Goal: Transaction & Acquisition: Purchase product/service

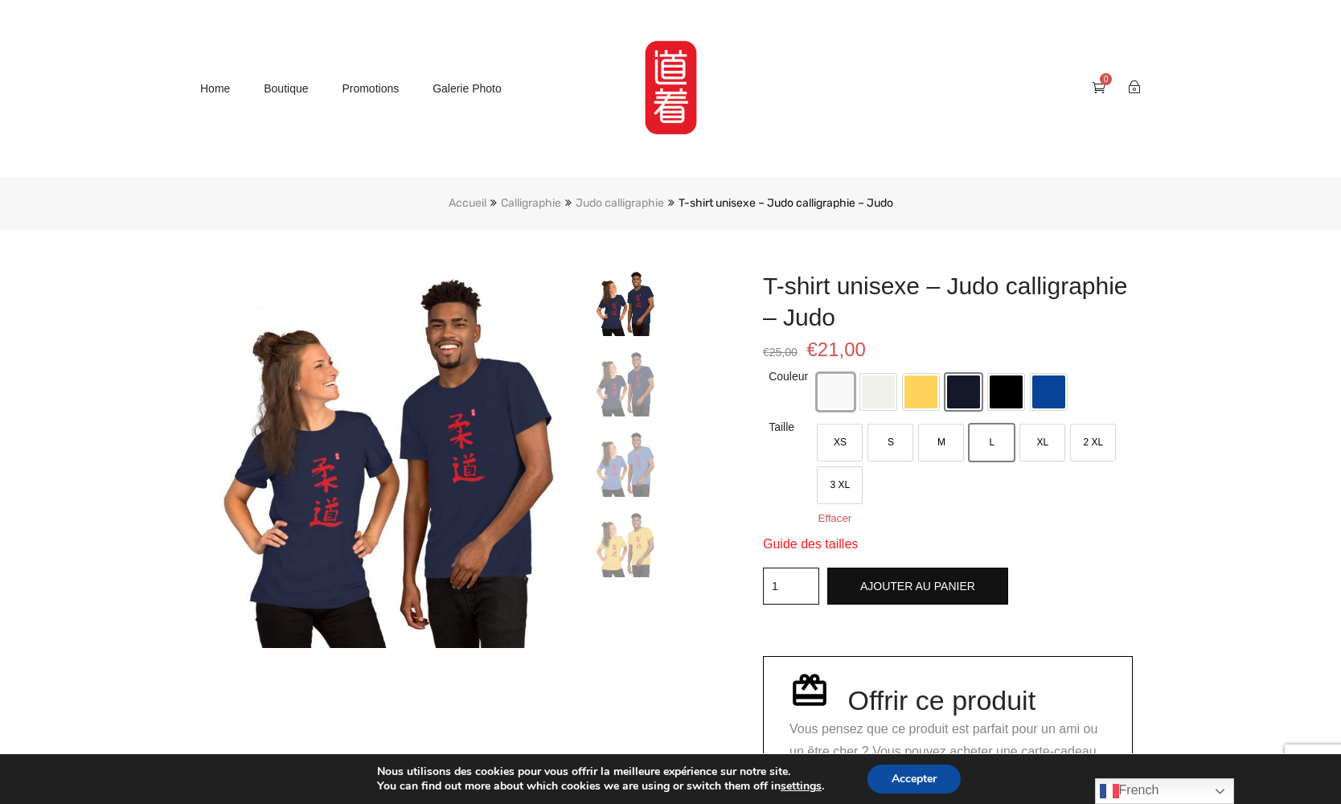
click at [844, 406] on span at bounding box center [835, 392] width 33 height 33
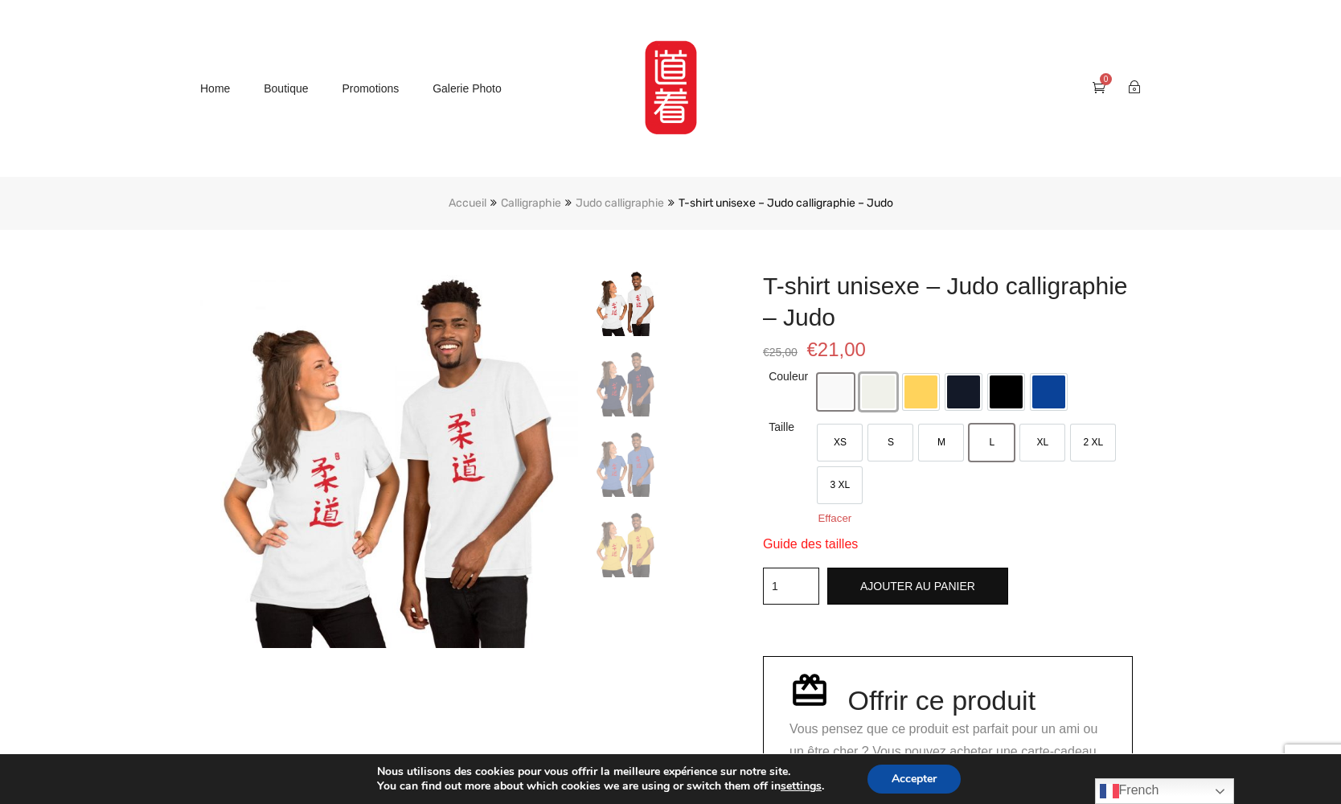
click at [885, 396] on span at bounding box center [878, 392] width 33 height 33
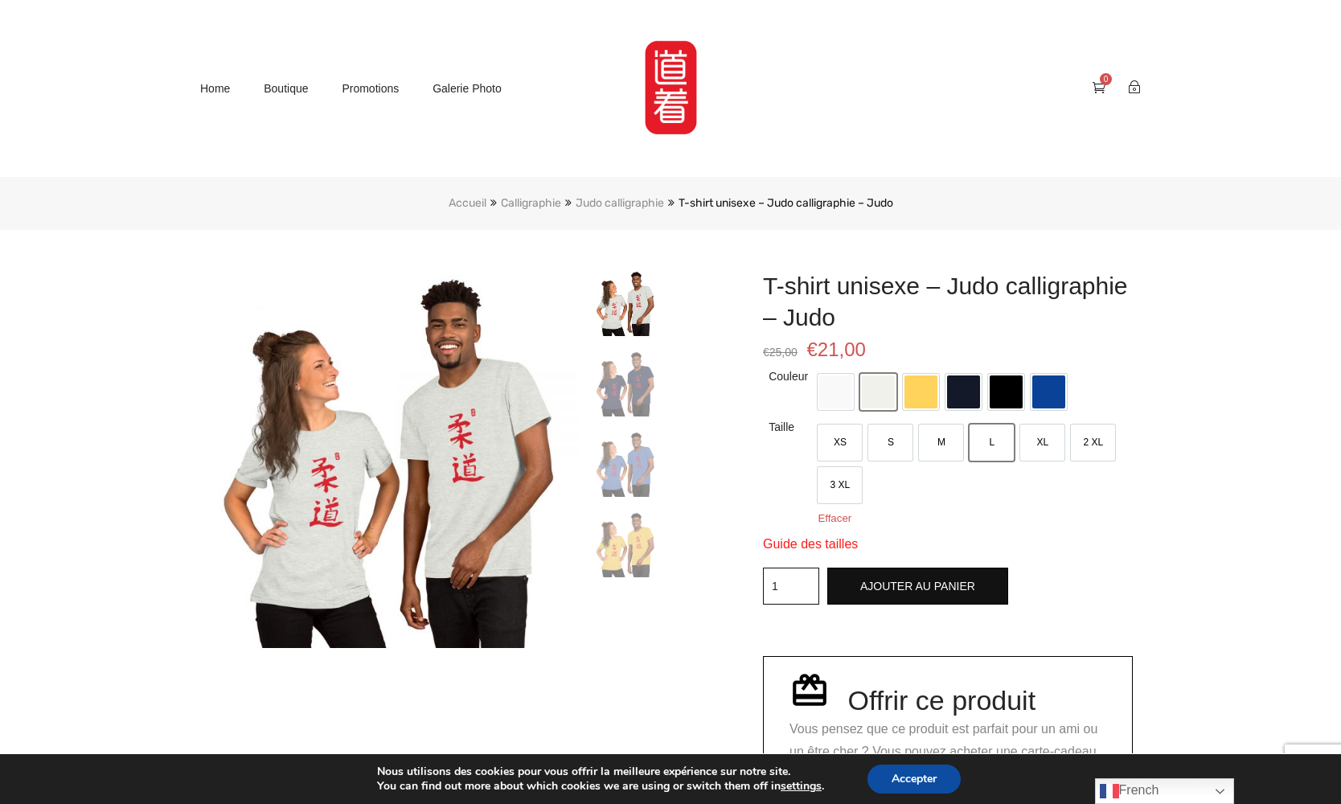
click at [640, 204] on link "Judo calligraphie" at bounding box center [620, 203] width 88 height 14
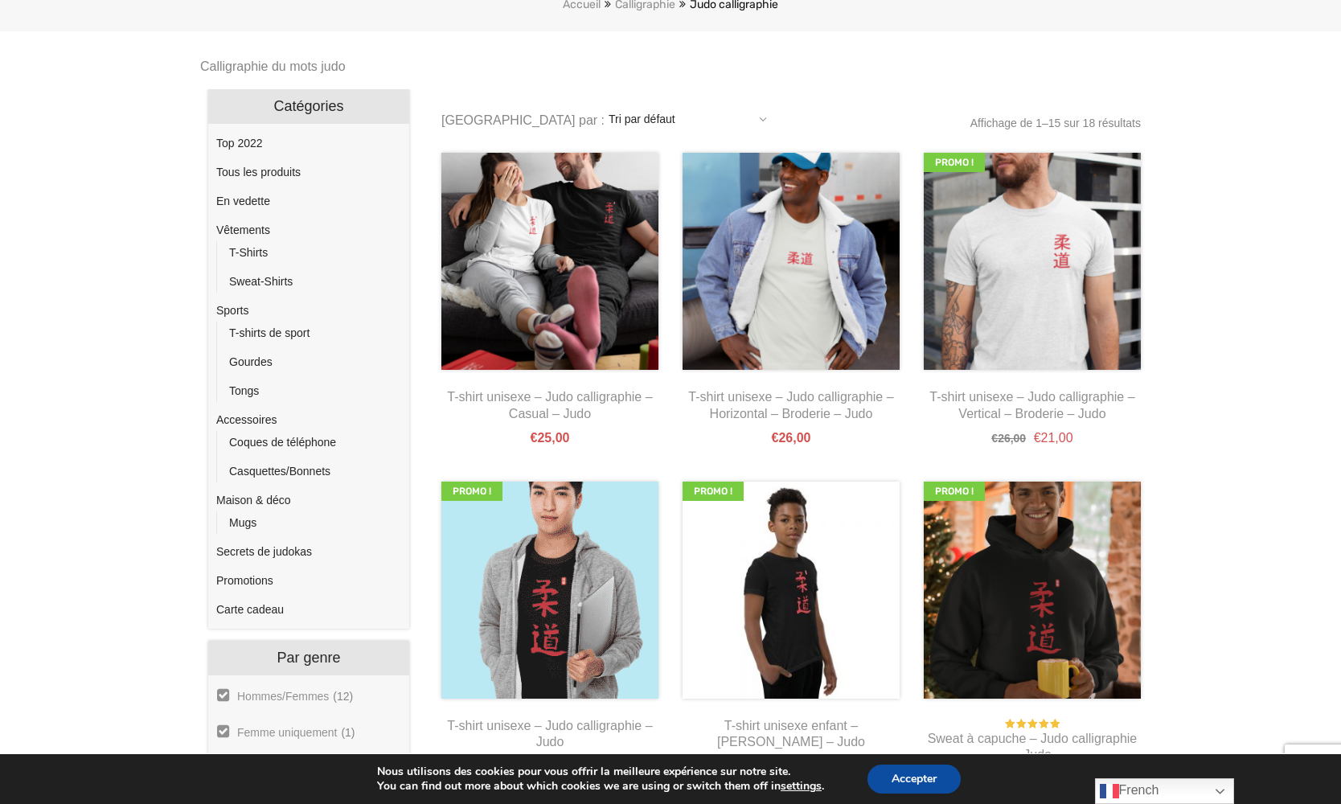
scroll to position [240, 0]
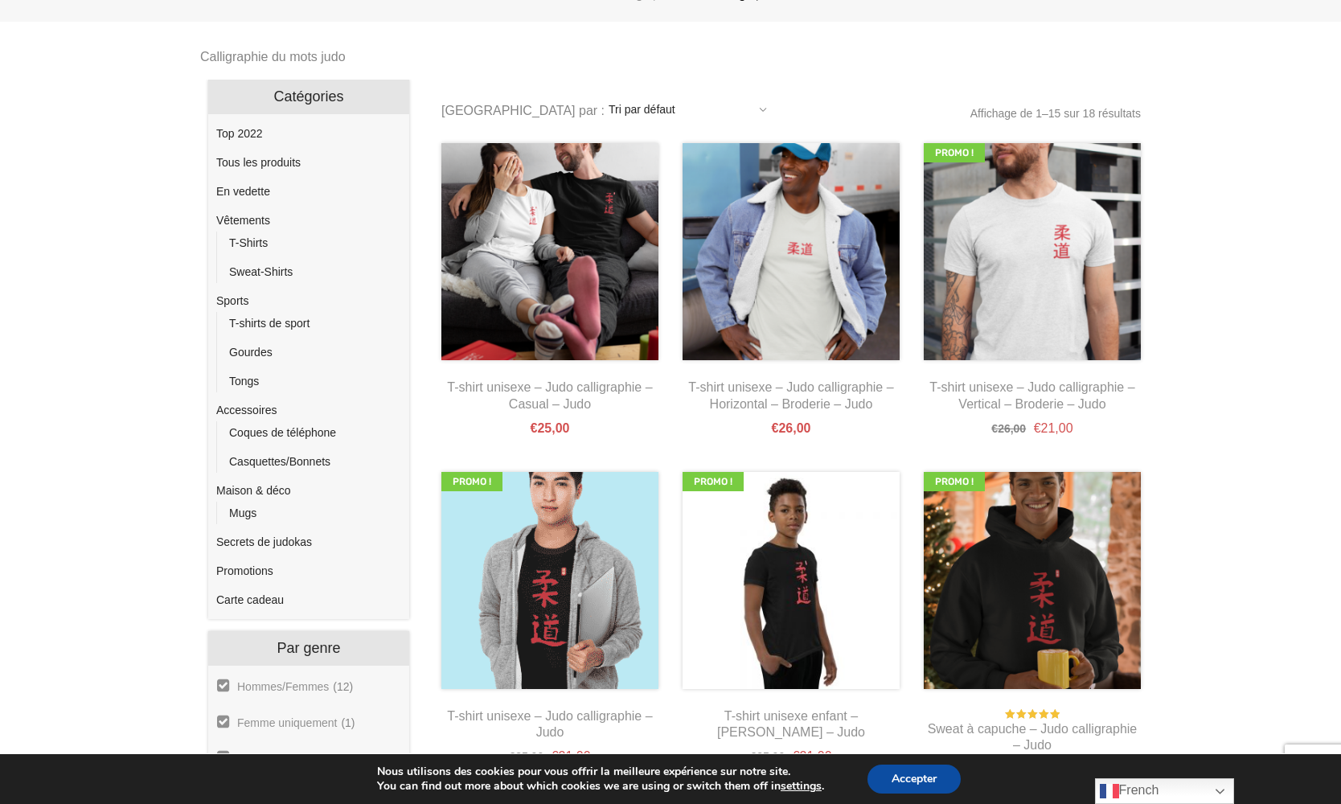
click at [249, 239] on link "T-Shirts" at bounding box center [248, 242] width 39 height 13
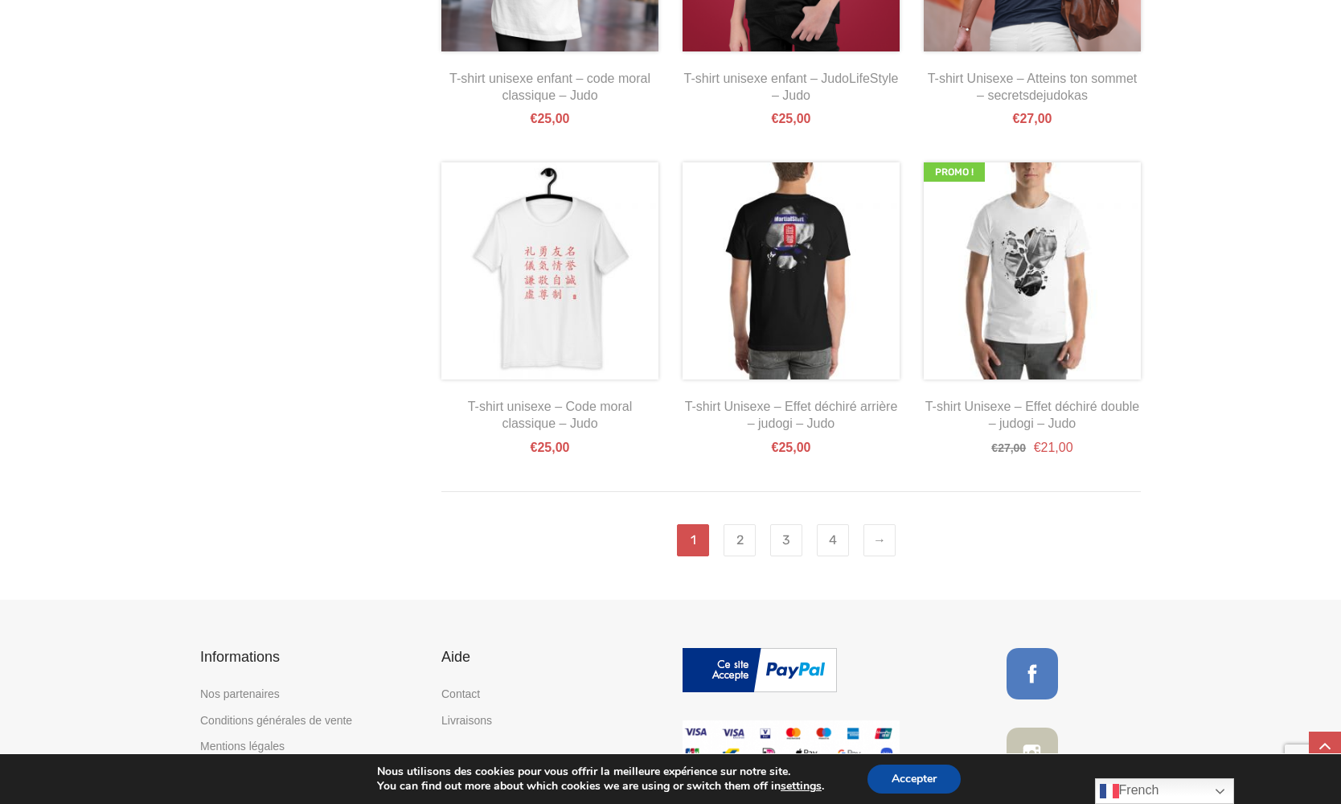
scroll to position [1512, 0]
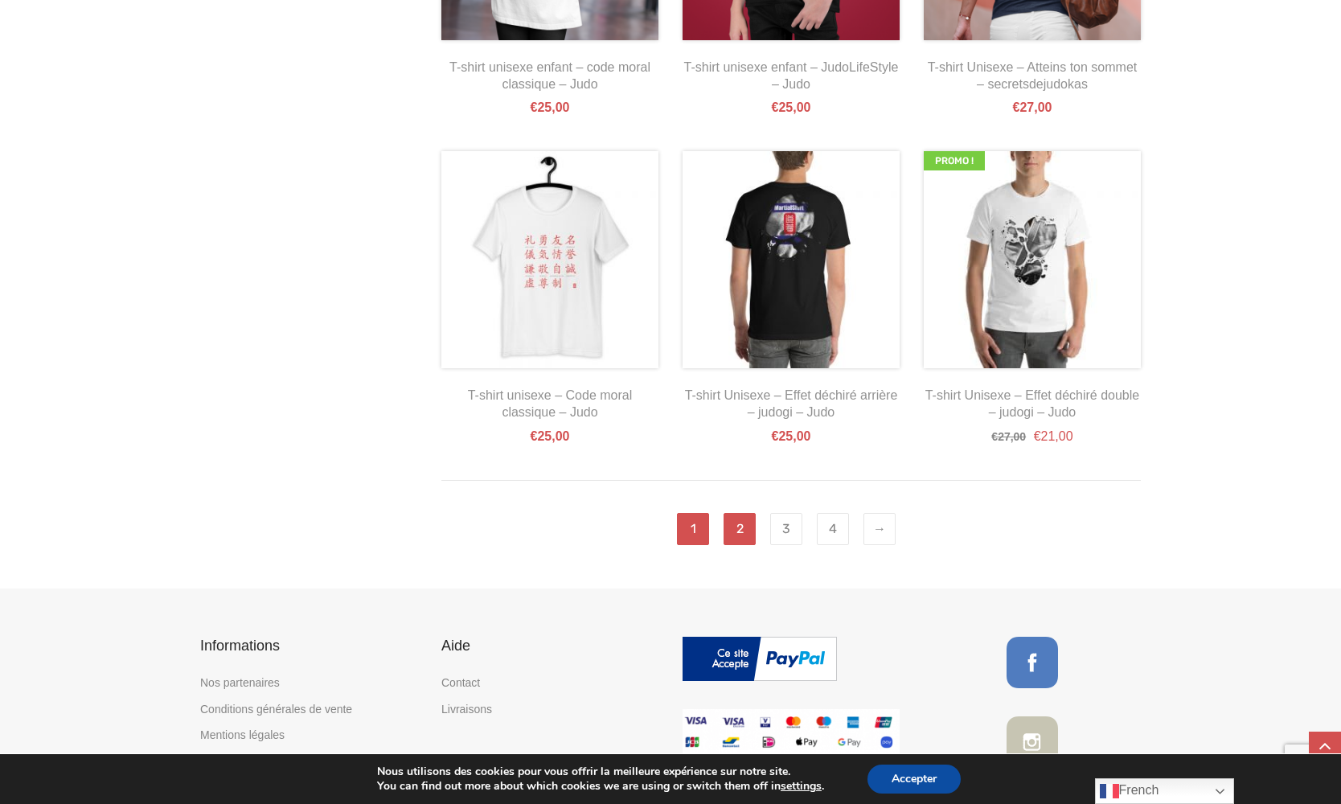
click at [741, 523] on link "2" at bounding box center [740, 529] width 32 height 32
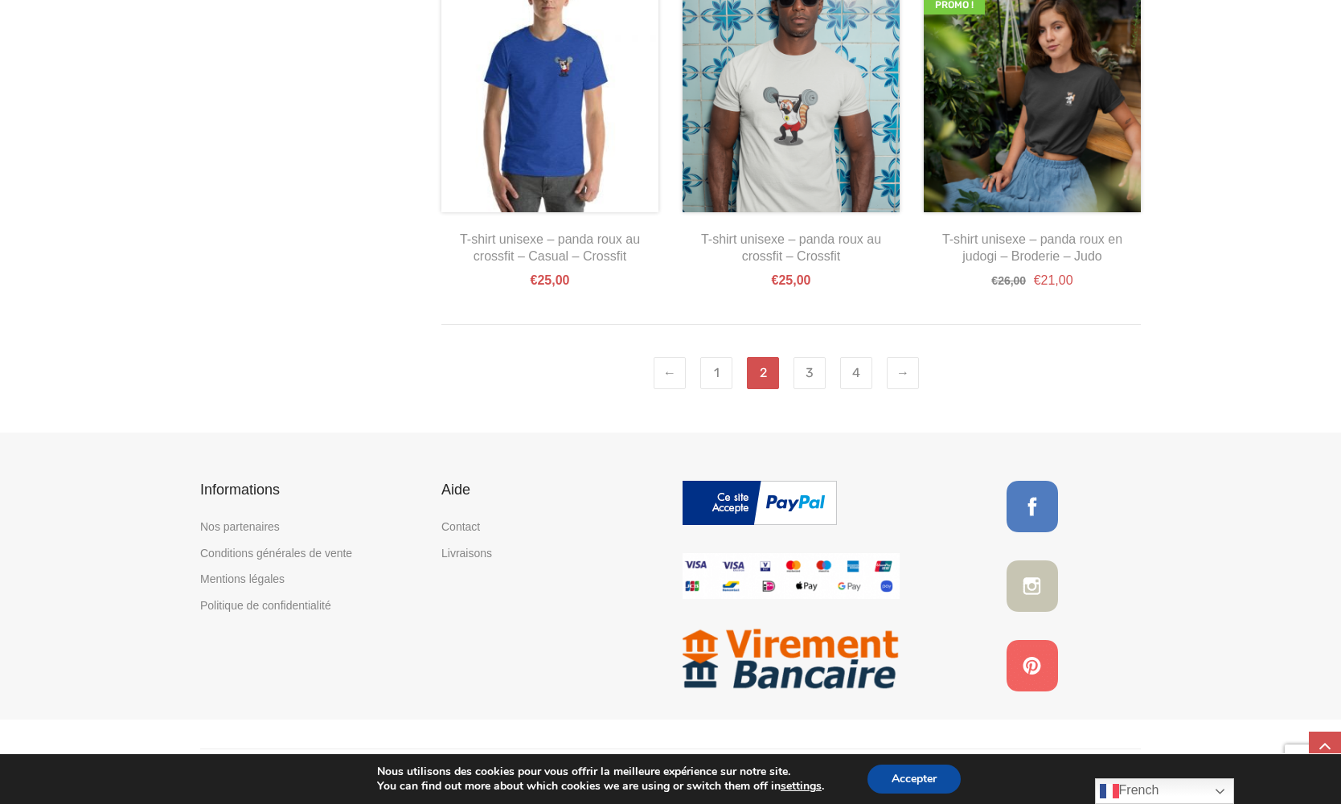
scroll to position [1670, 0]
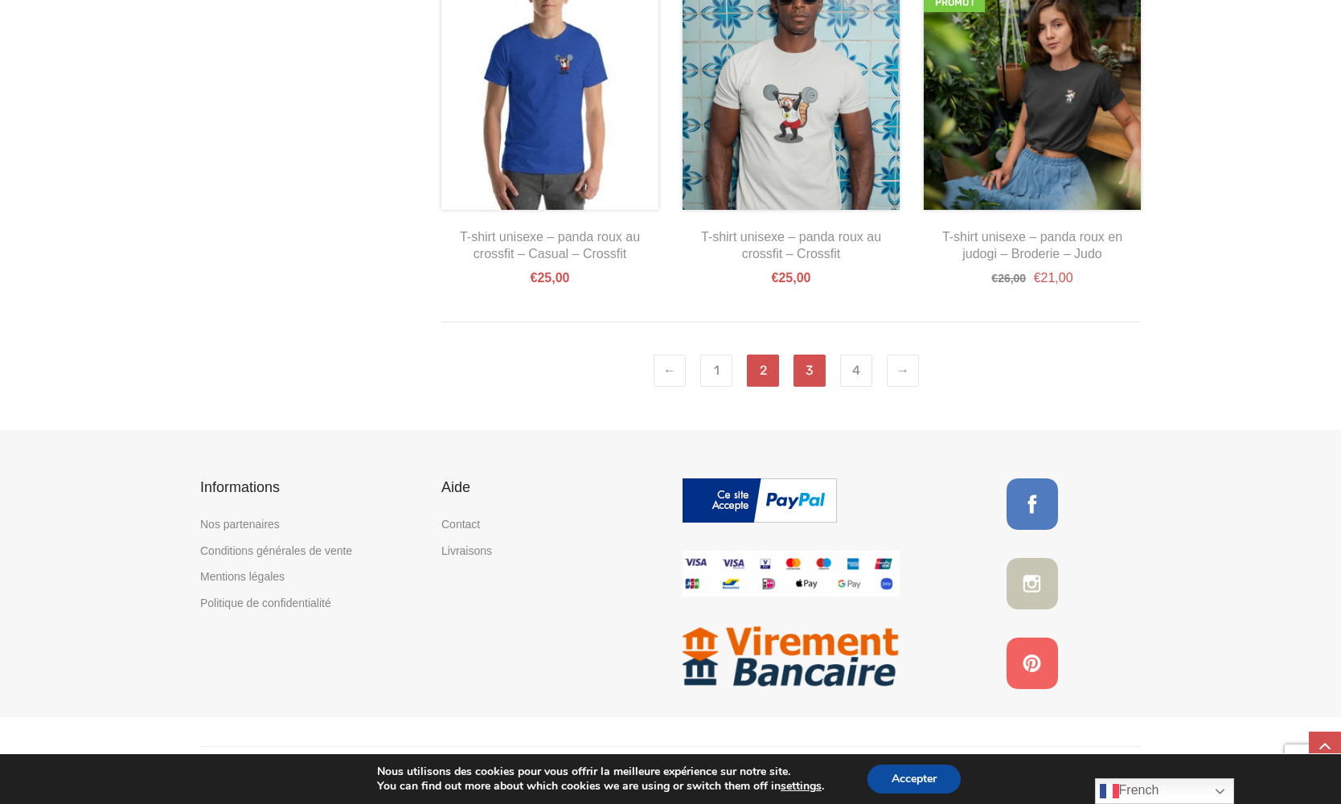
click at [809, 366] on link "3" at bounding box center [810, 371] width 32 height 32
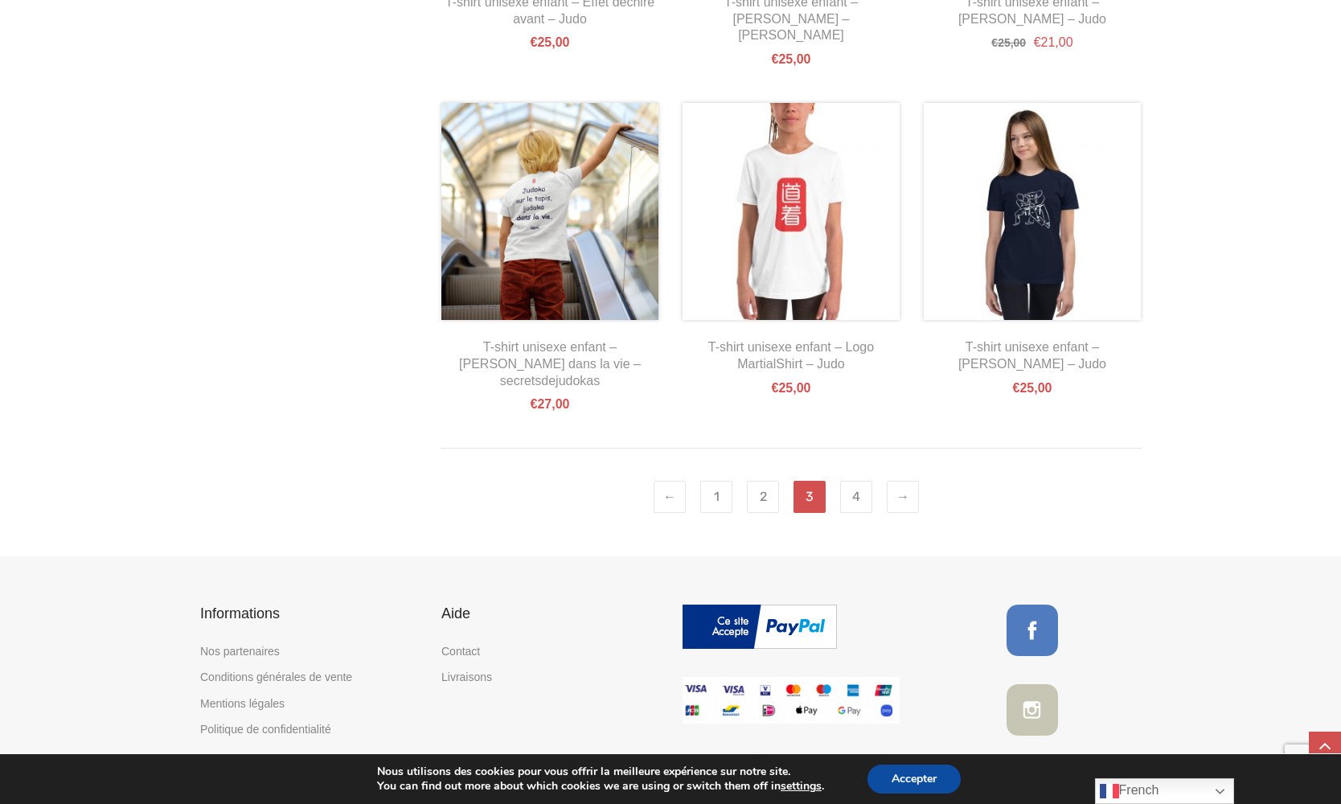
scroll to position [1578, 0]
click at [855, 480] on link "4" at bounding box center [856, 496] width 32 height 32
